Goal: Task Accomplishment & Management: Complete application form

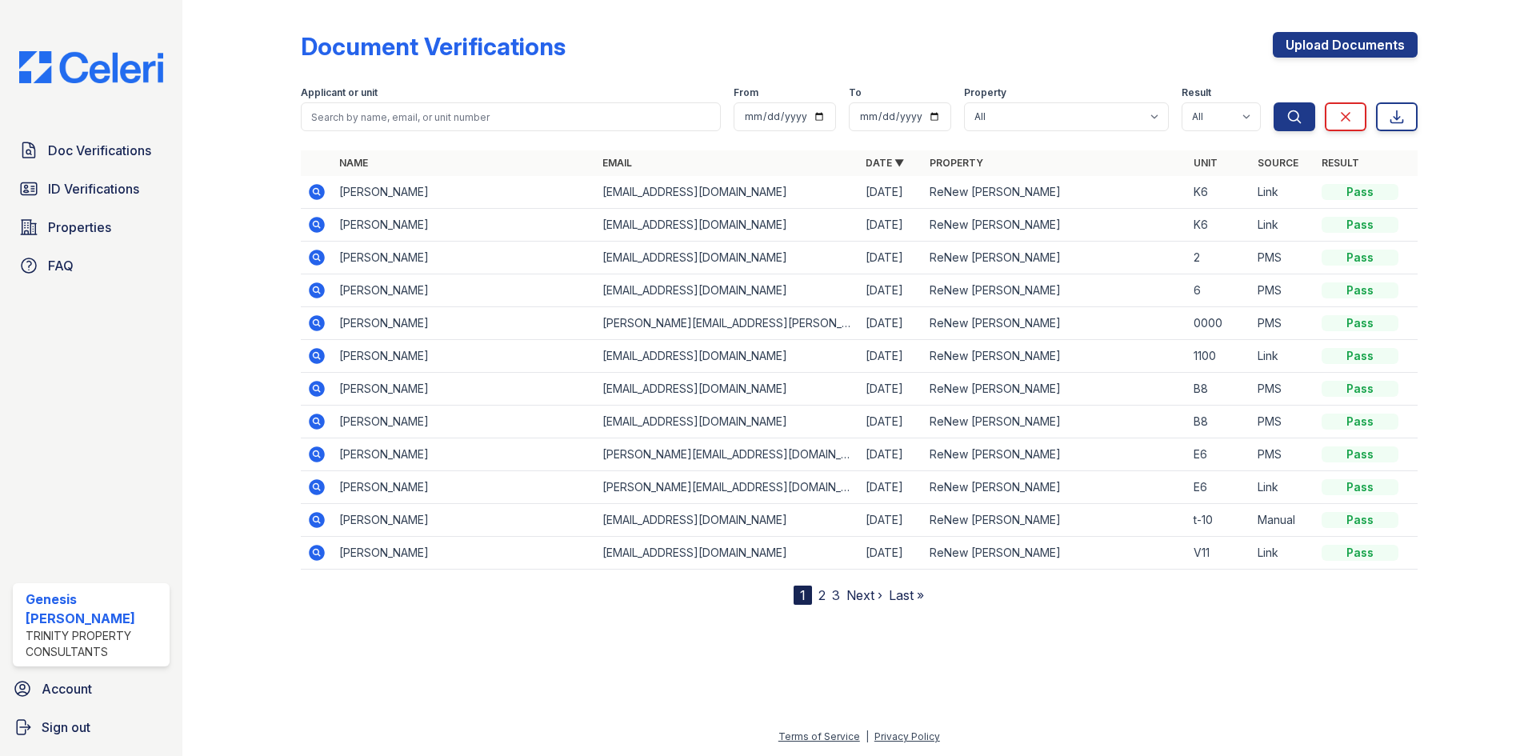
click at [825, 598] on link "2" at bounding box center [821, 595] width 7 height 16
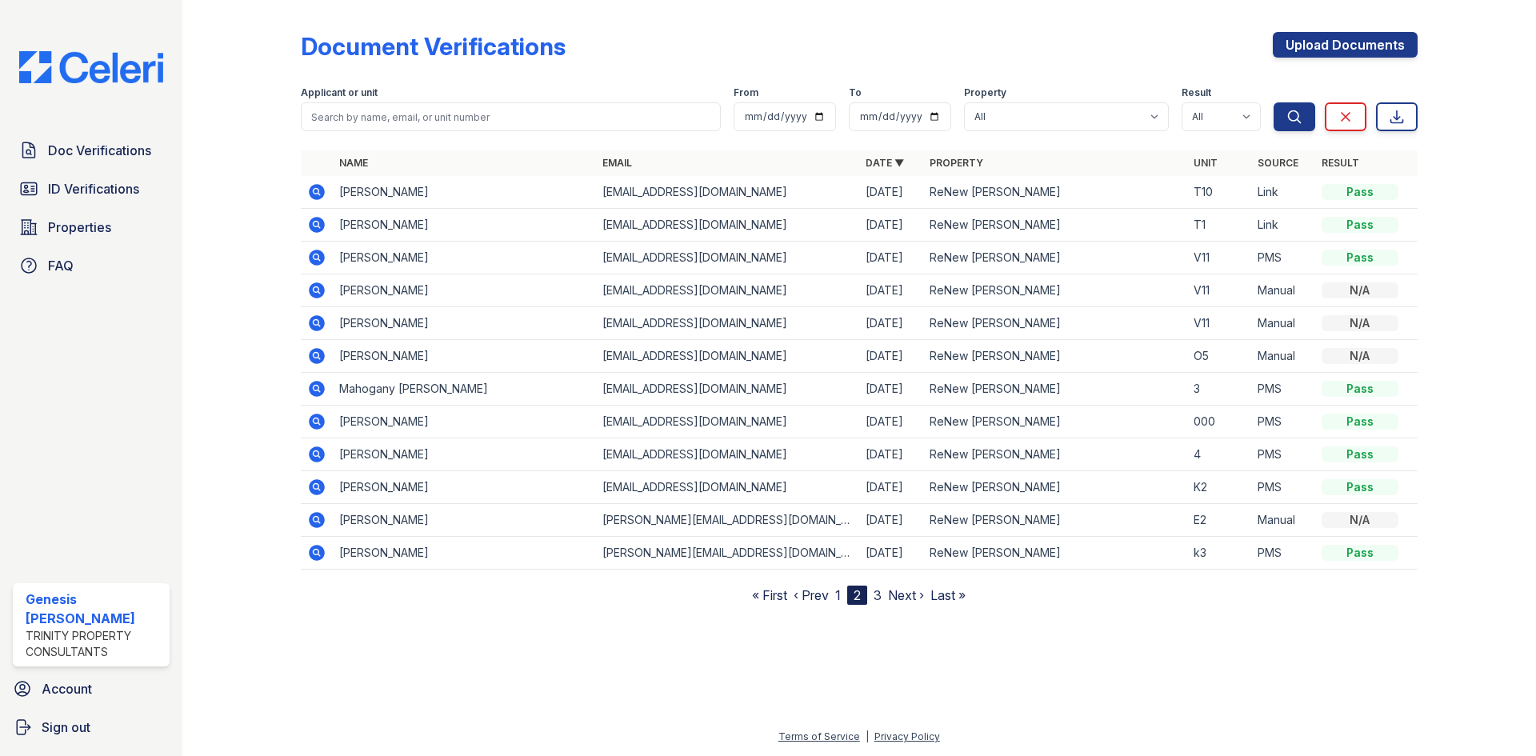
click at [835, 594] on link "1" at bounding box center [838, 595] width 6 height 16
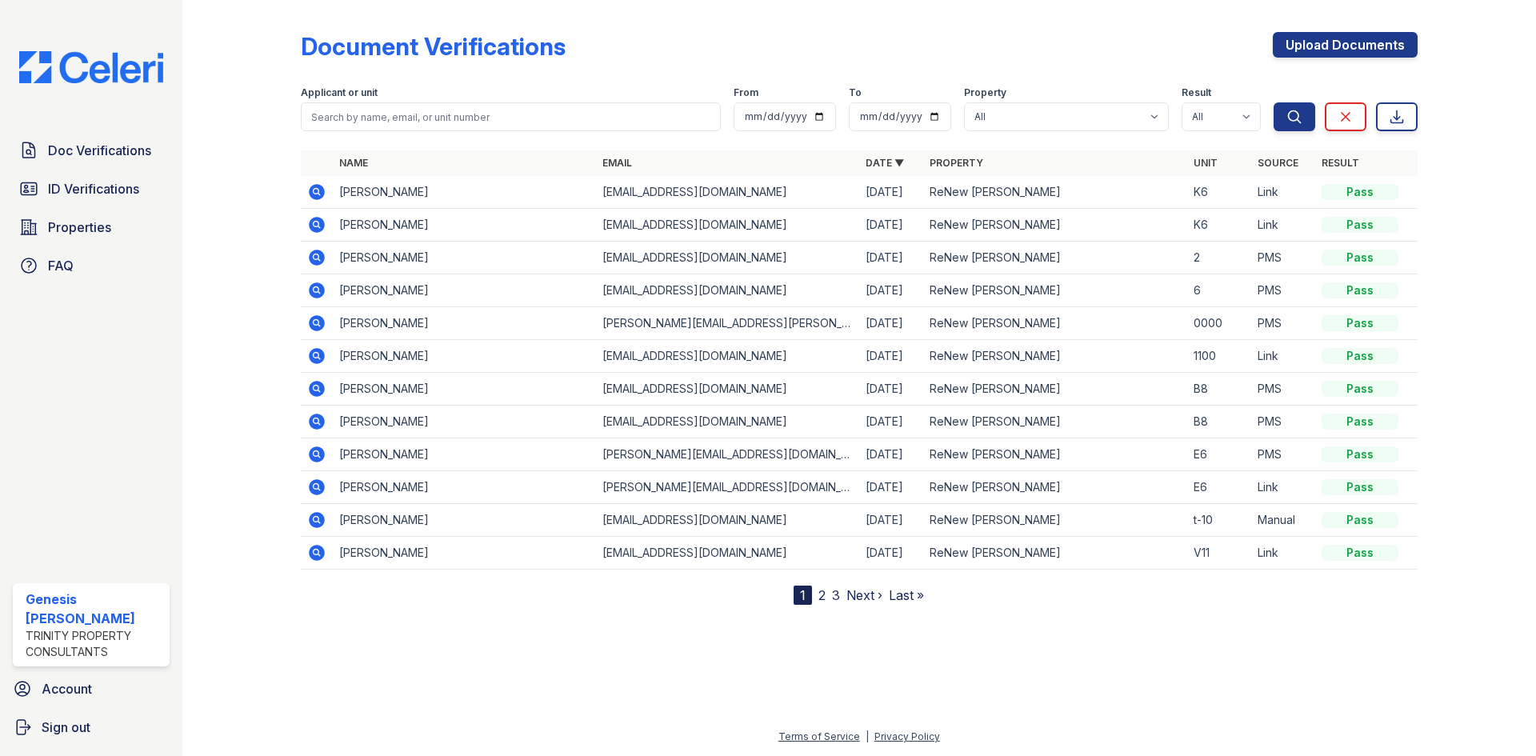
click at [323, 554] on icon at bounding box center [317, 553] width 16 height 16
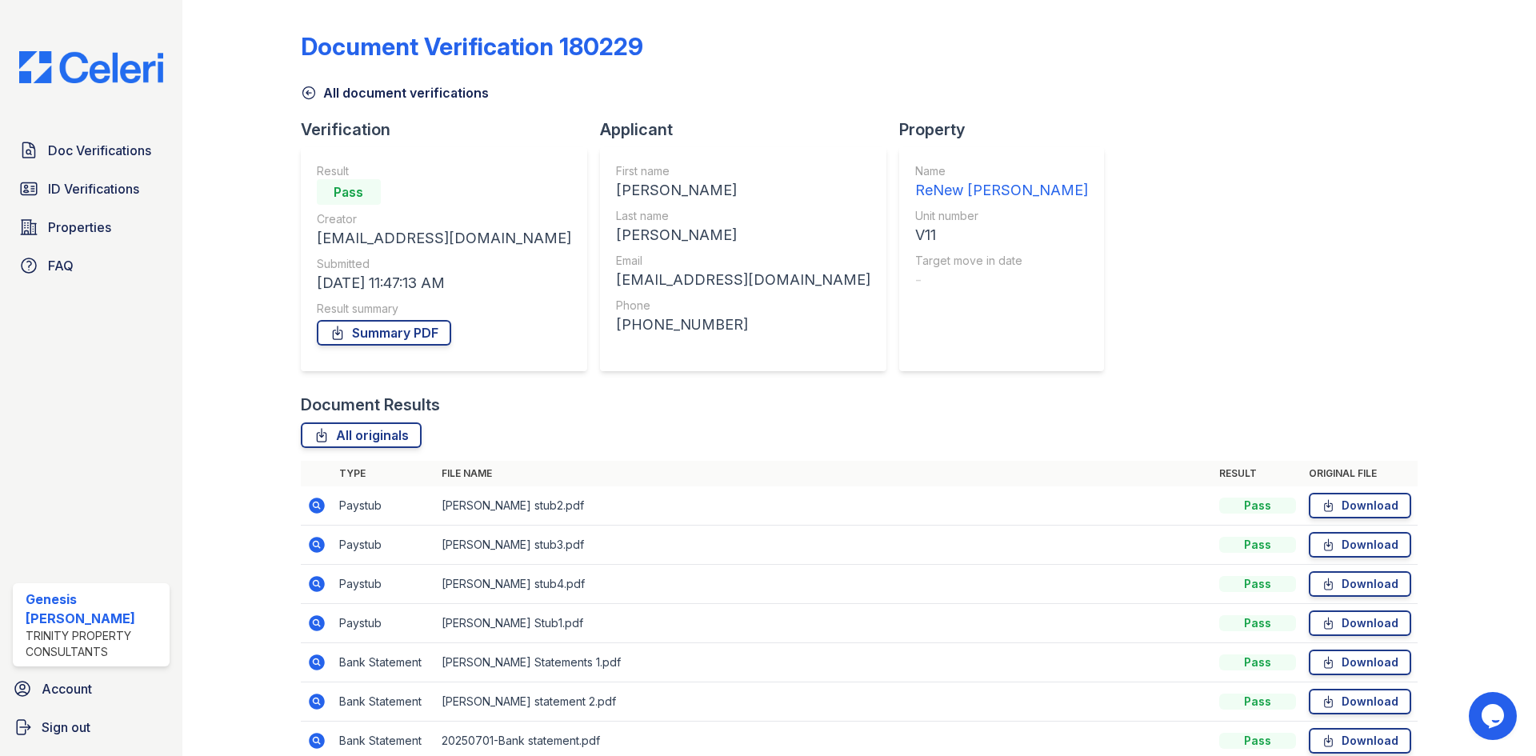
click at [315, 506] on icon at bounding box center [316, 504] width 4 height 4
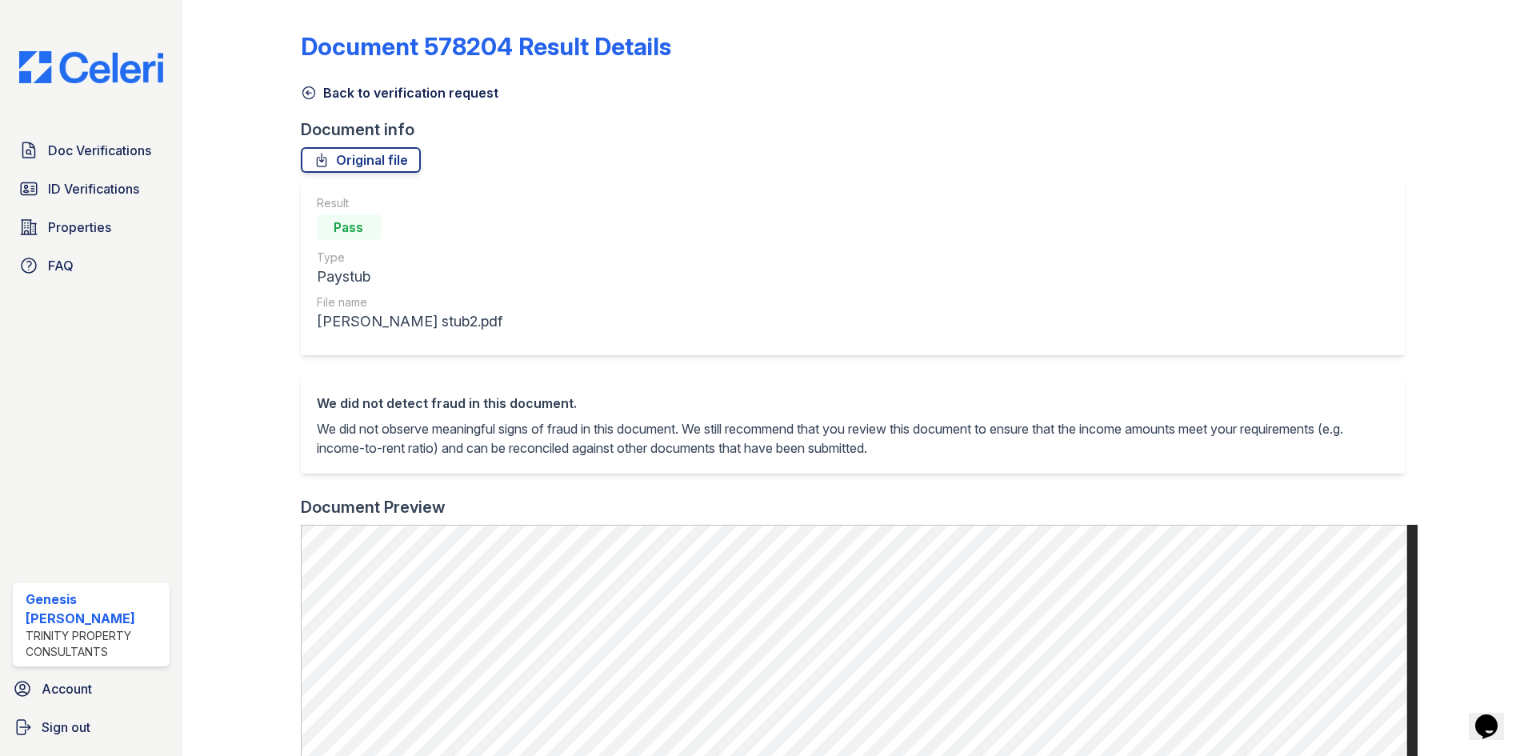
click at [307, 93] on icon at bounding box center [308, 93] width 12 height 12
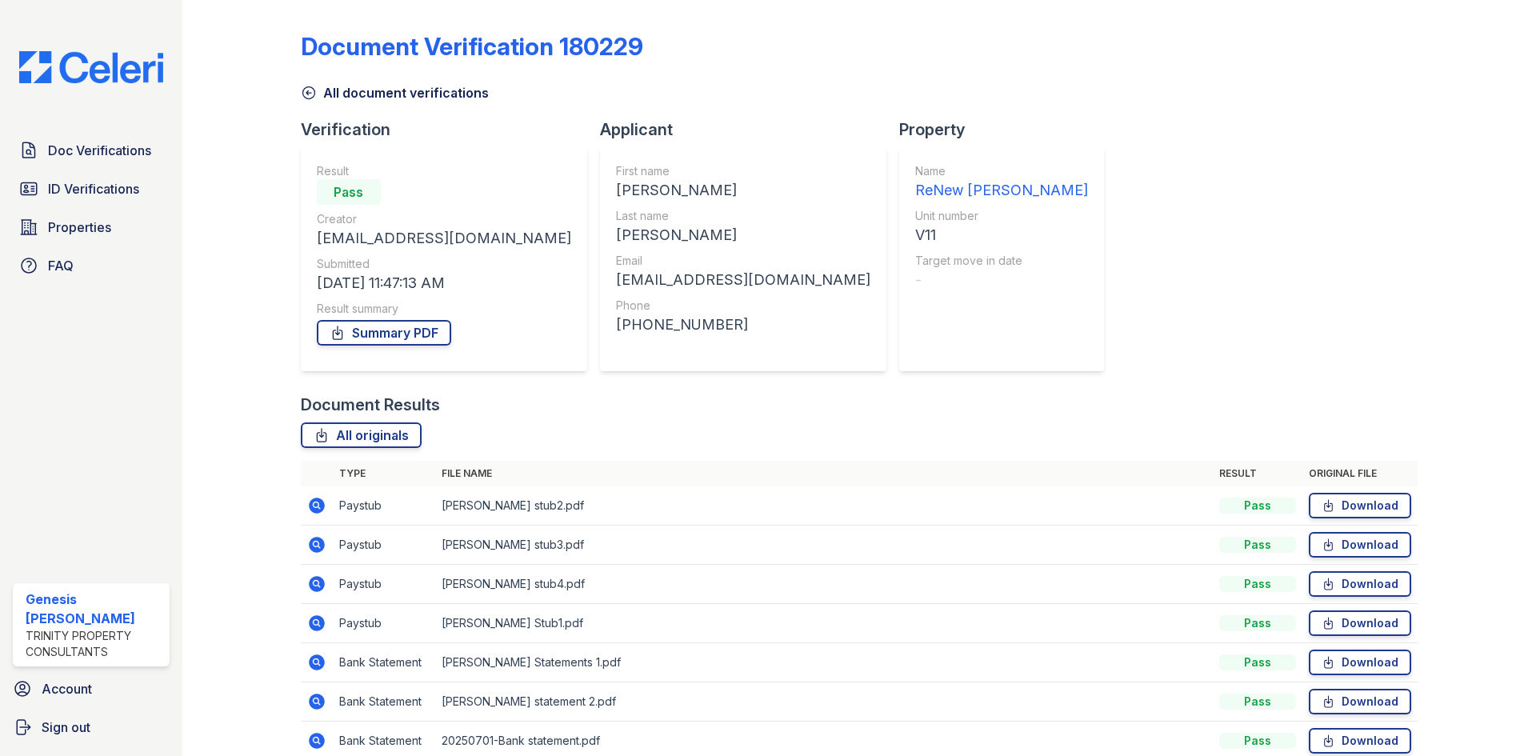
click at [308, 95] on icon at bounding box center [309, 93] width 16 height 16
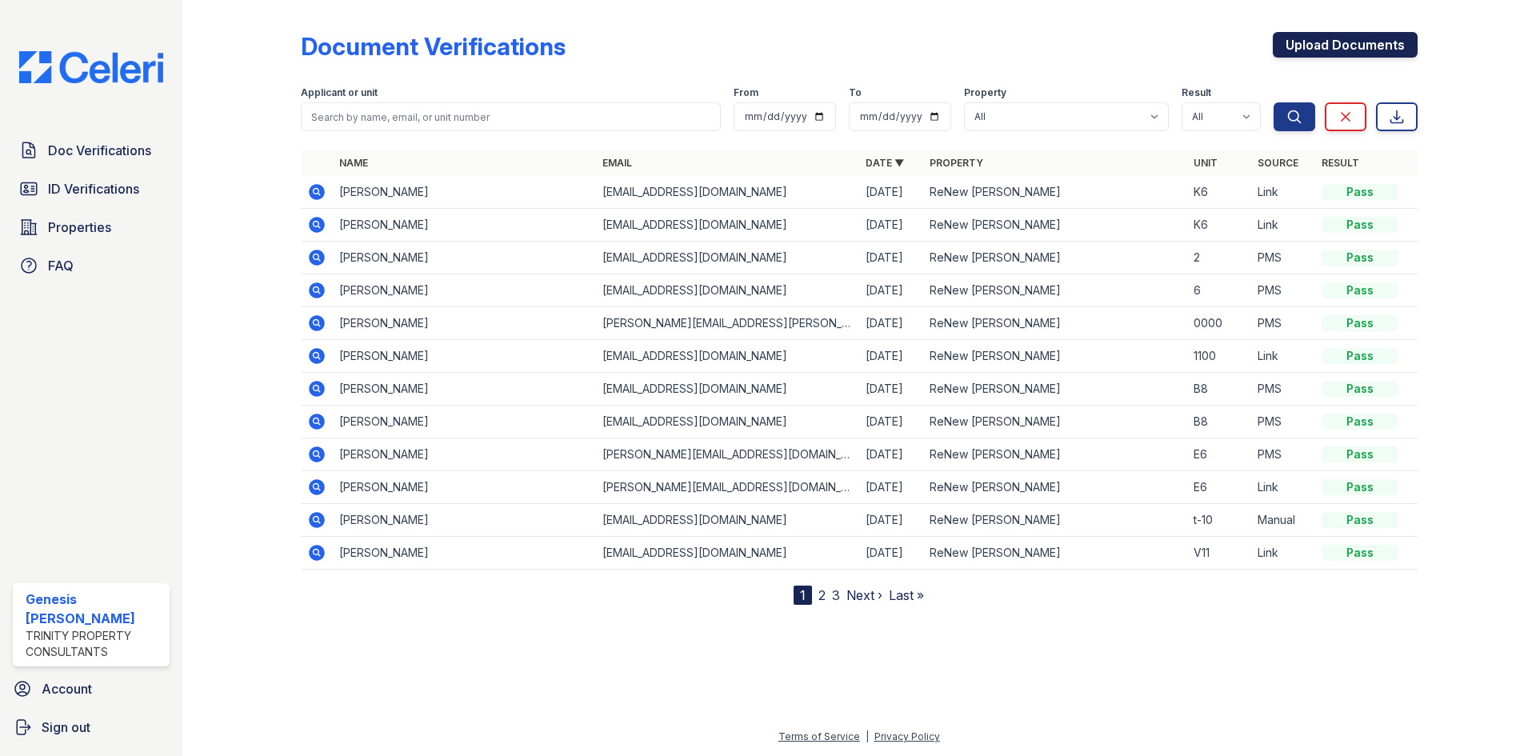
click at [1339, 54] on link "Upload Documents" at bounding box center [1345, 45] width 145 height 26
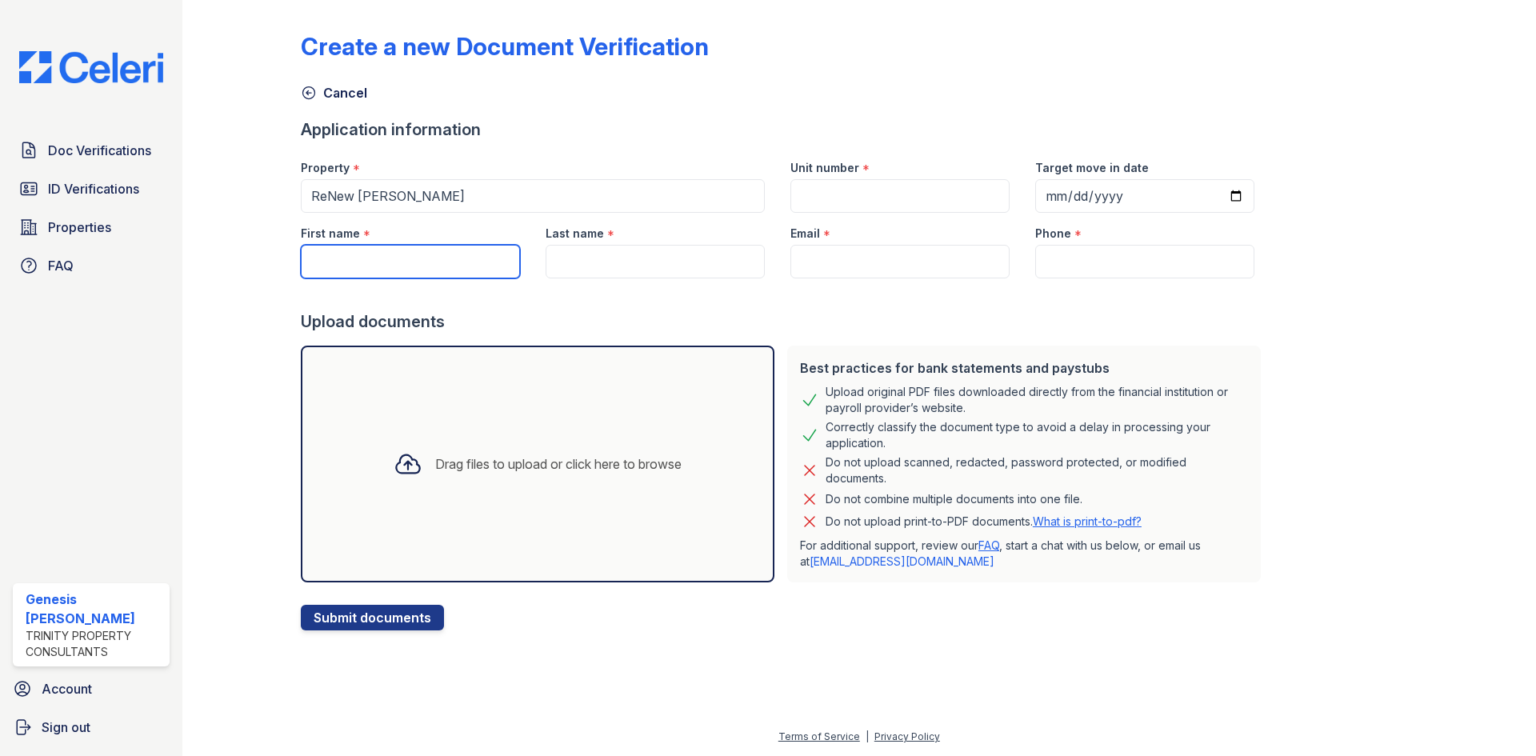
click at [465, 249] on input "First name" at bounding box center [410, 262] width 219 height 34
type input "[PERSON_NAME]"
click at [599, 251] on input "Last name" at bounding box center [655, 262] width 219 height 34
type input "[PERSON_NAME]"
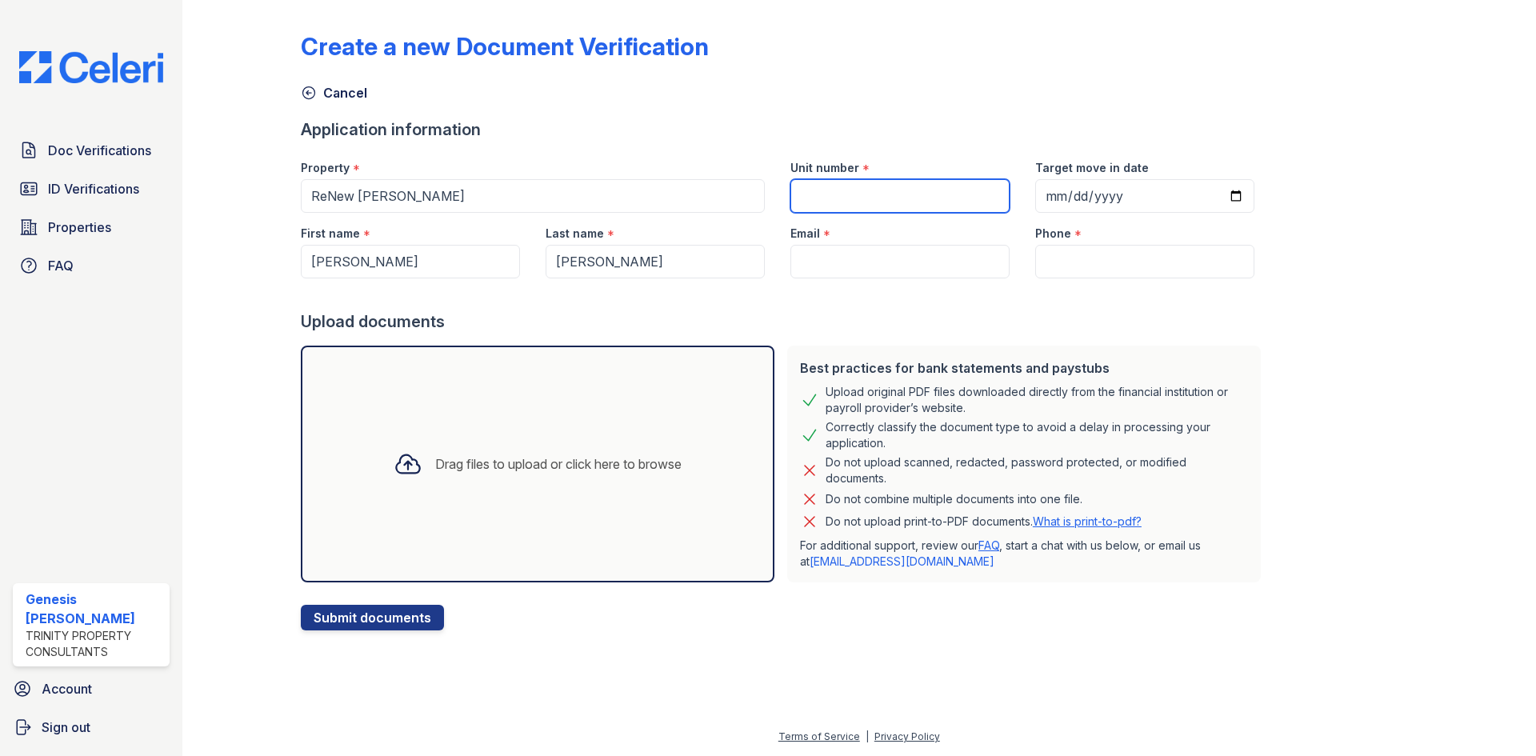
click at [860, 204] on input "Unit number" at bounding box center [899, 196] width 219 height 34
type input "f-5"
click at [1130, 192] on input "Target move in date" at bounding box center [1144, 196] width 219 height 34
click at [1068, 148] on div "Target move in date" at bounding box center [1144, 163] width 219 height 32
click at [881, 254] on input "Email" at bounding box center [899, 262] width 219 height 34
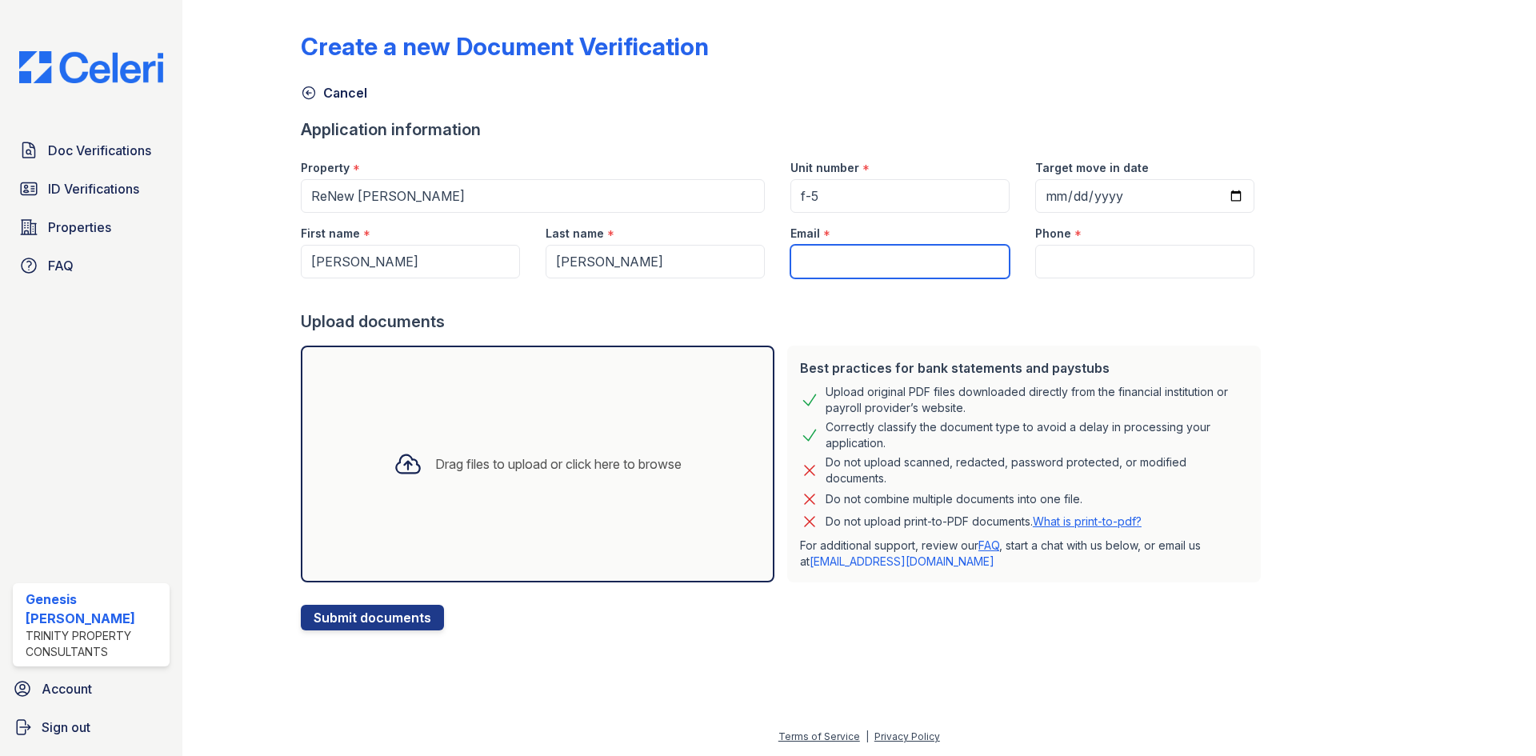
type input "[EMAIL_ADDRESS][DOMAIN_NAME]"
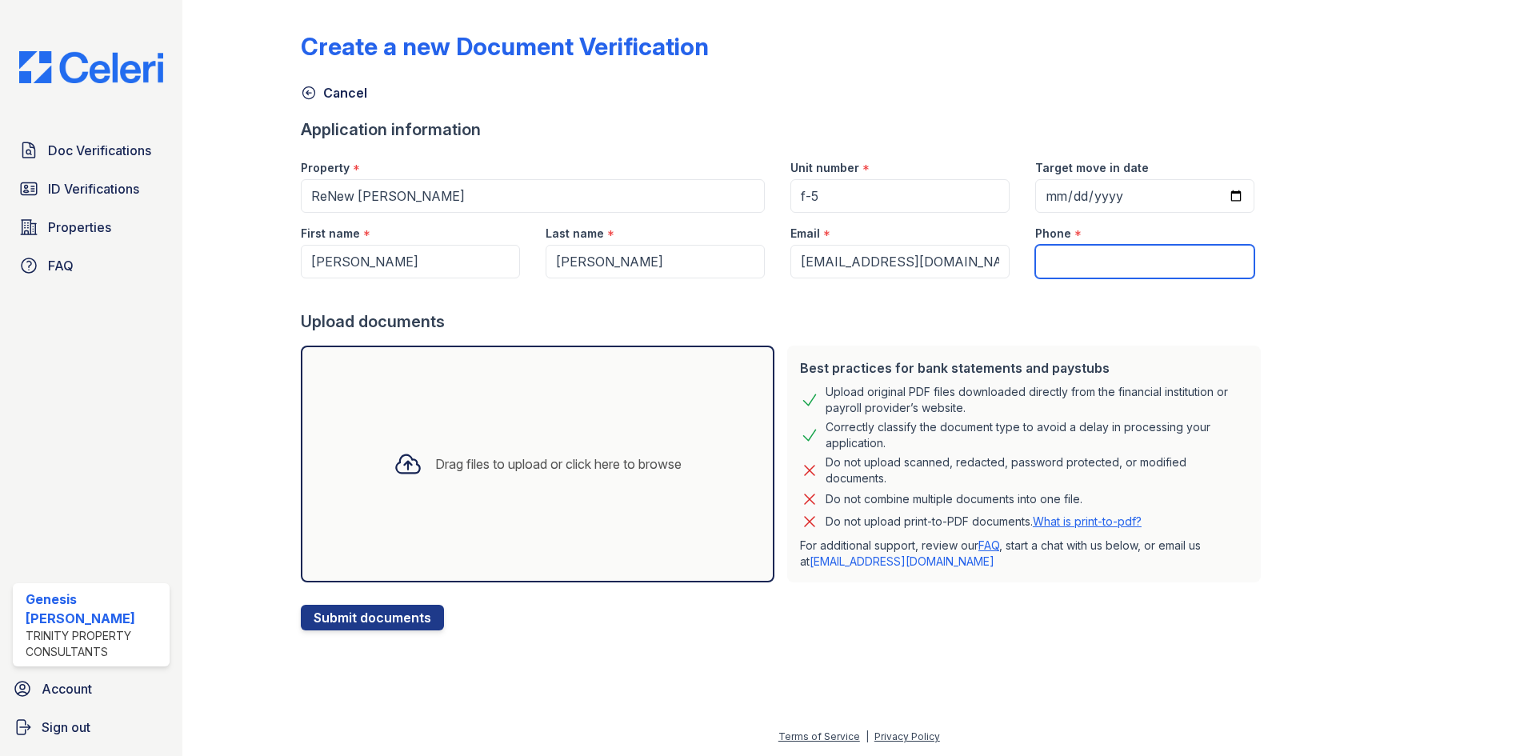
click at [1057, 250] on input "Phone" at bounding box center [1144, 262] width 219 height 34
type input "6783496438"
click at [470, 472] on div "Drag files to upload or click here to browse" at bounding box center [558, 463] width 246 height 19
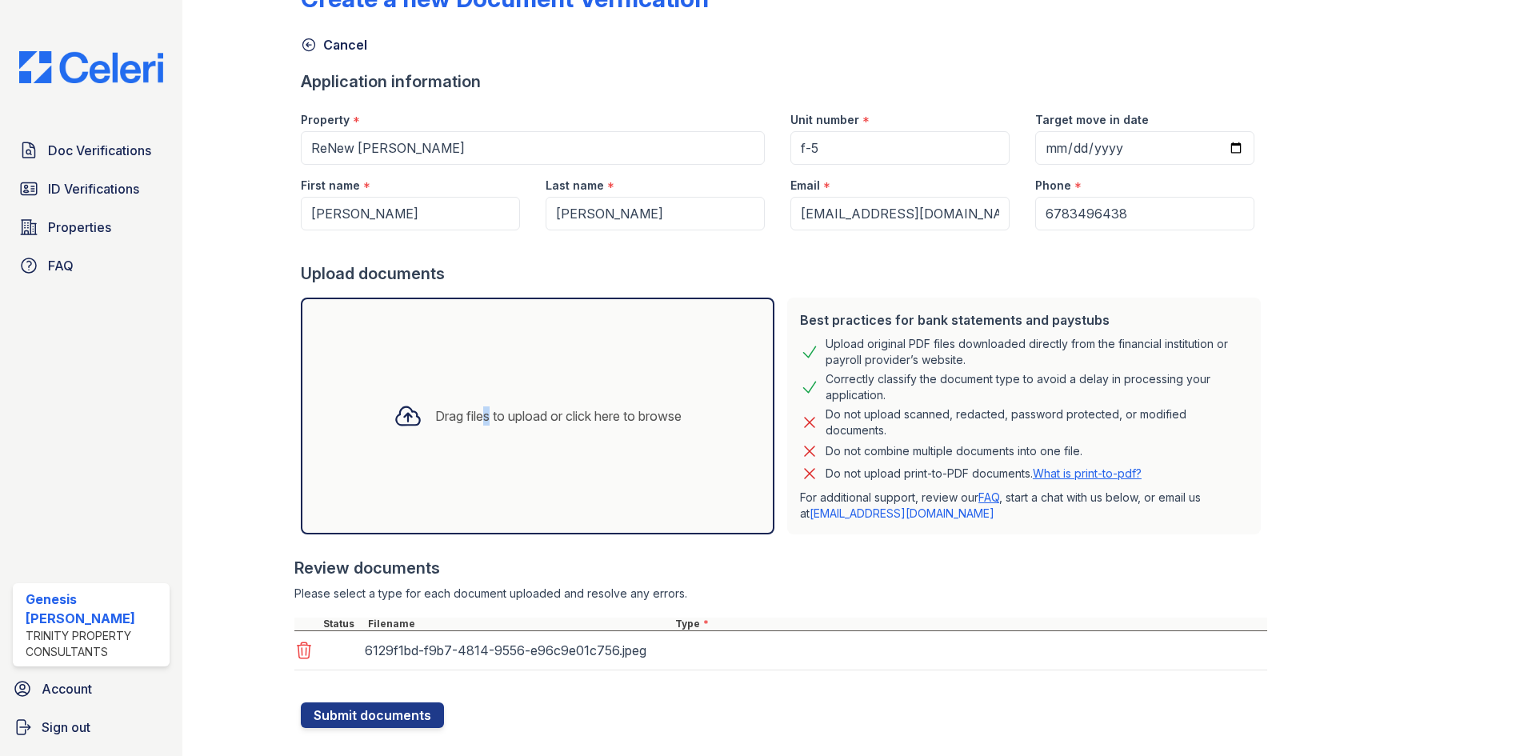
scroll to position [74, 0]
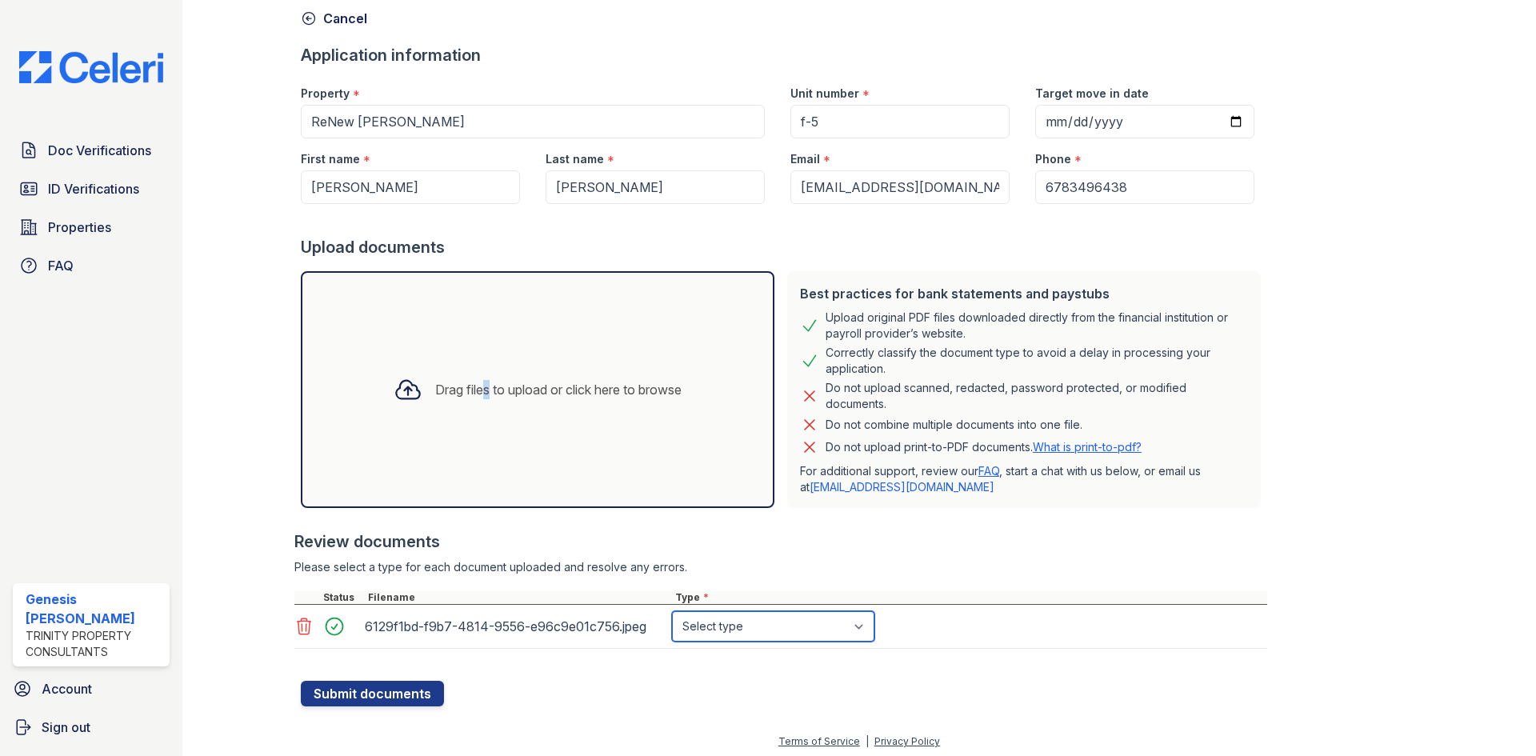
click at [715, 625] on select "Select type Paystub Bank Statement Offer Letter Tax Documents Benefit Award Let…" at bounding box center [773, 626] width 202 height 30
select select "tax_documents"
click at [672, 611] on select "Select type Paystub Bank Statement Offer Letter Tax Documents Benefit Award Let…" at bounding box center [773, 626] width 202 height 30
click at [758, 614] on select "Select type Paystub Bank Statement Offer Letter Tax Documents Benefit Award Let…" at bounding box center [773, 626] width 202 height 30
click at [672, 611] on select "Select type Paystub Bank Statement Offer Letter Tax Documents Benefit Award Let…" at bounding box center [773, 626] width 202 height 30
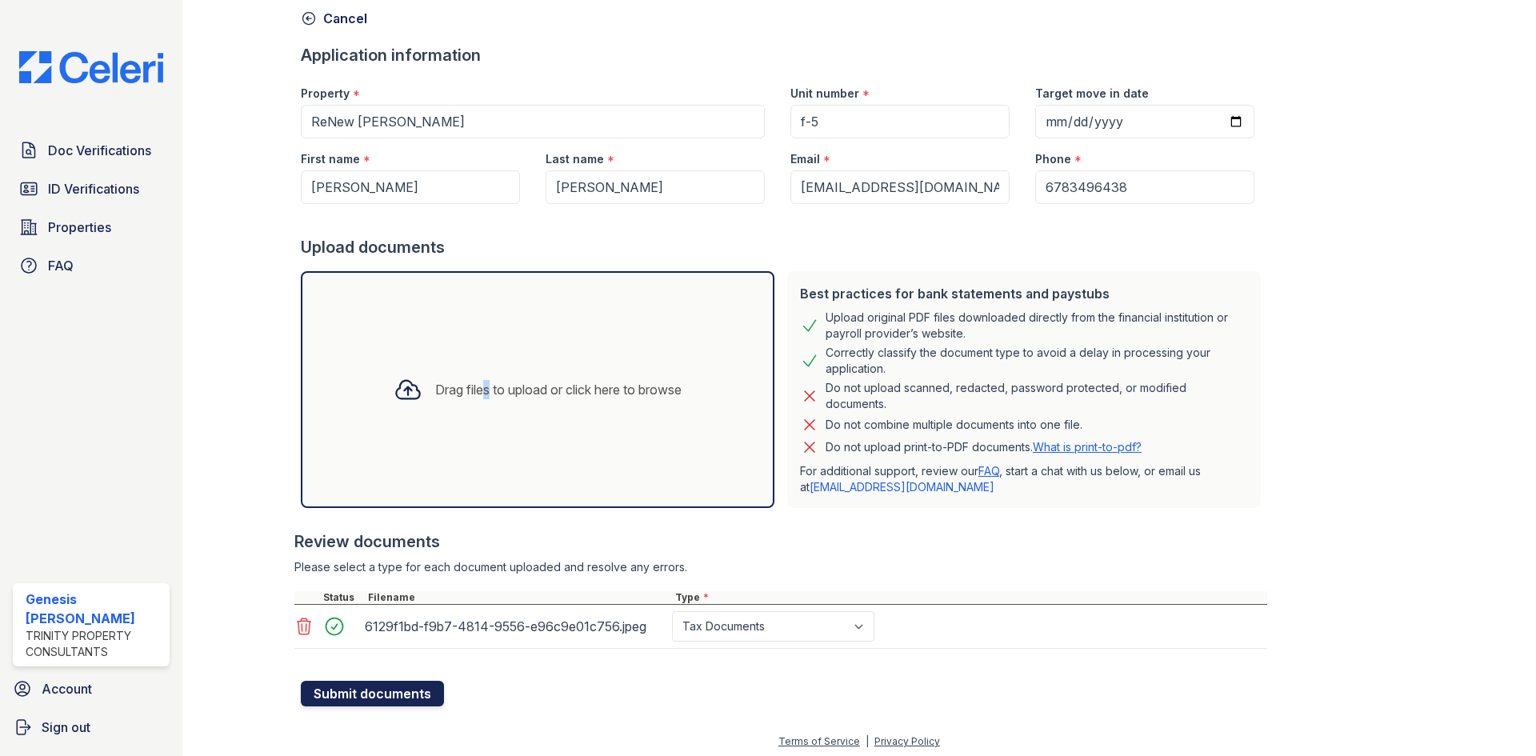
click at [385, 690] on button "Submit documents" at bounding box center [372, 694] width 143 height 26
